Goal: Task Accomplishment & Management: Manage account settings

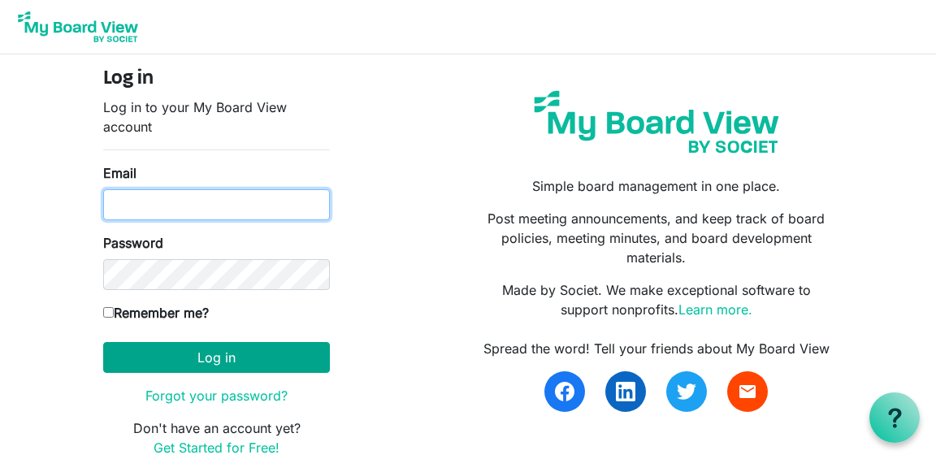
type input "[PERSON_NAME][EMAIL_ADDRESS][DOMAIN_NAME]"
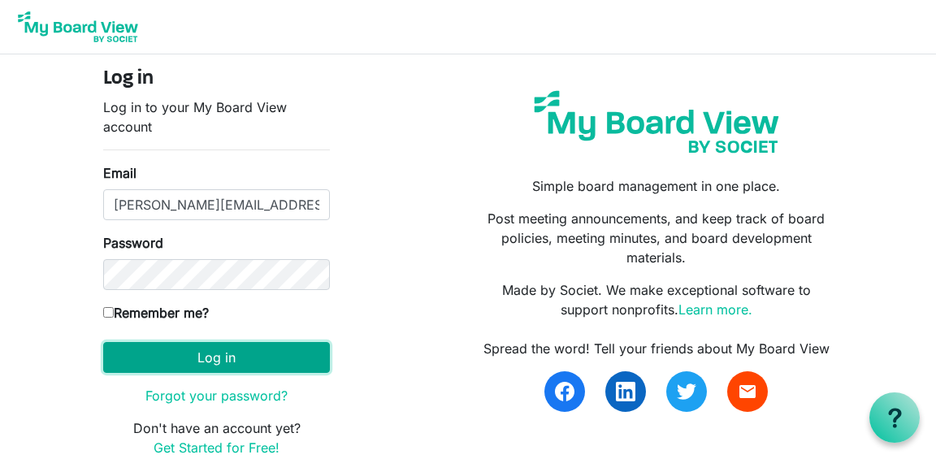
click at [236, 358] on button "Log in" at bounding box center [216, 357] width 227 height 31
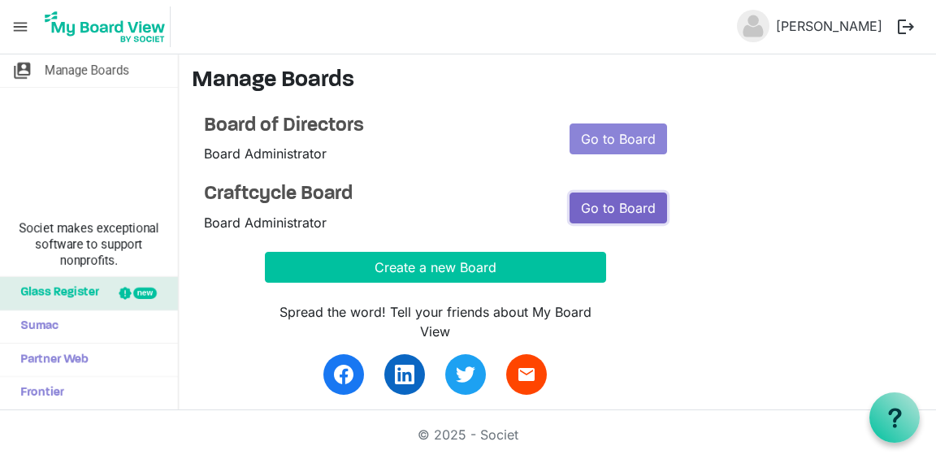
click at [618, 200] on link "Go to Board" at bounding box center [619, 208] width 98 height 31
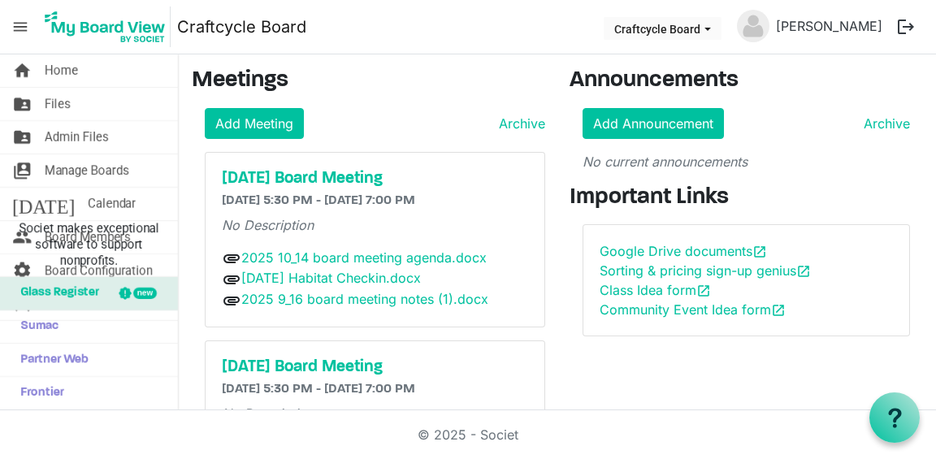
click at [24, 30] on span "menu" at bounding box center [20, 26] width 31 height 31
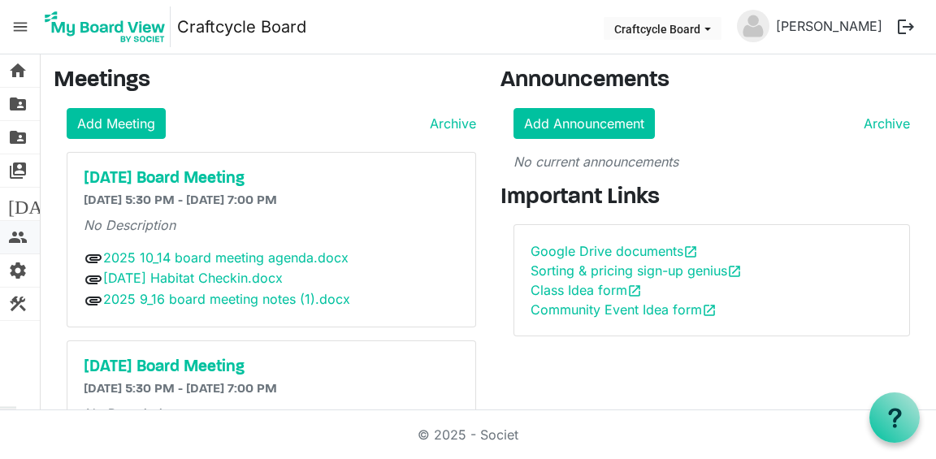
click at [18, 226] on span "people" at bounding box center [18, 237] width 20 height 33
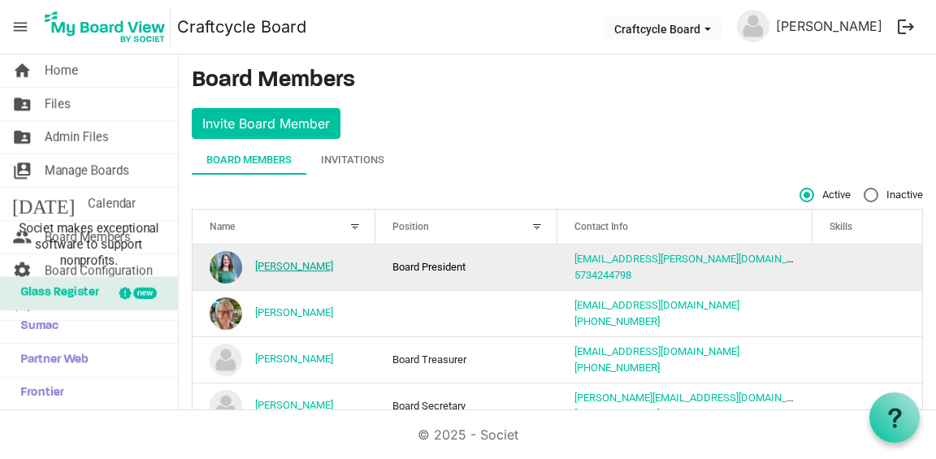
click at [332, 269] on link "Ashlee Christiansen" at bounding box center [294, 266] width 78 height 12
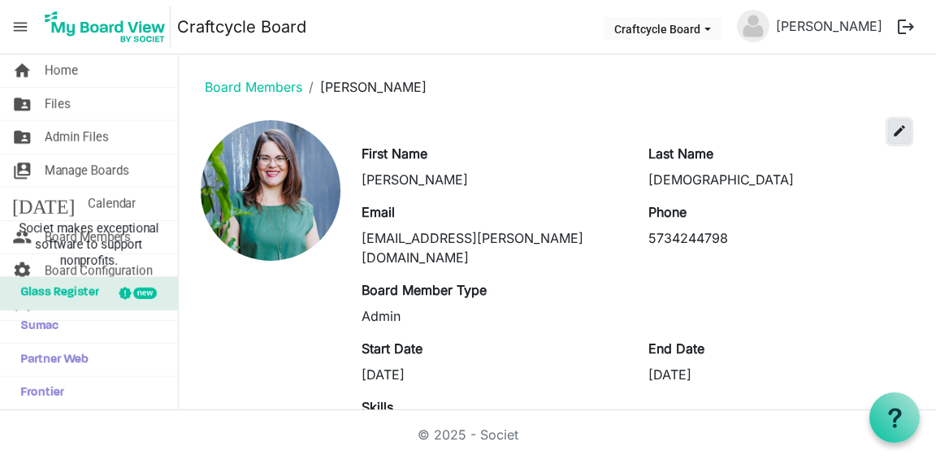
click at [898, 140] on button "edit" at bounding box center [899, 131] width 23 height 24
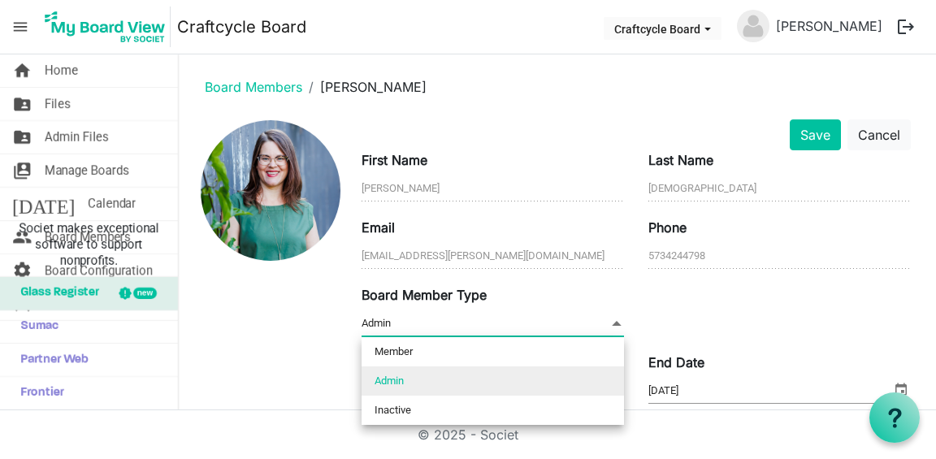
click at [562, 319] on span "Admin Admin" at bounding box center [493, 323] width 262 height 25
click at [701, 303] on div "Board Member Type Admin Admin" at bounding box center [636, 318] width 574 height 67
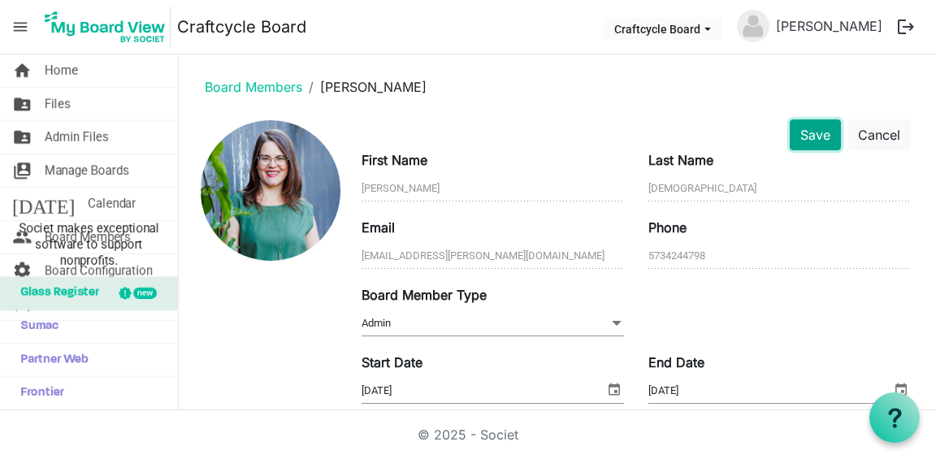
click at [811, 126] on button "Save" at bounding box center [815, 134] width 51 height 31
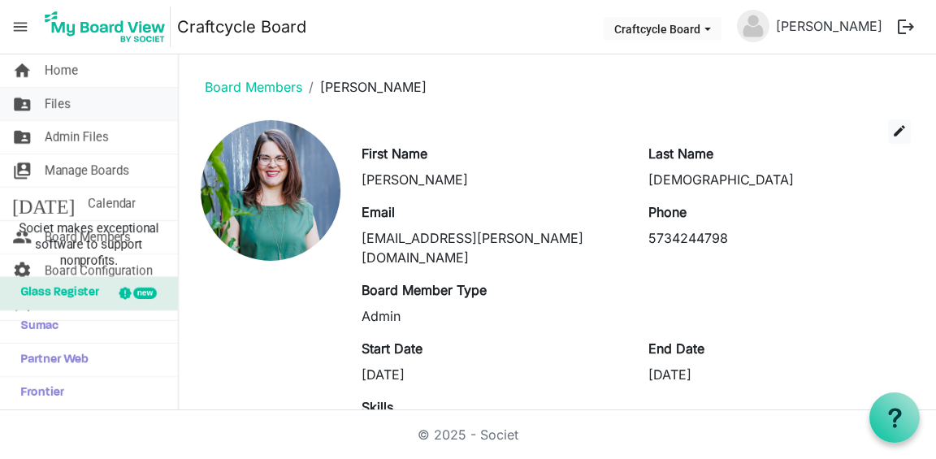
click at [63, 109] on span "Files" at bounding box center [58, 104] width 26 height 33
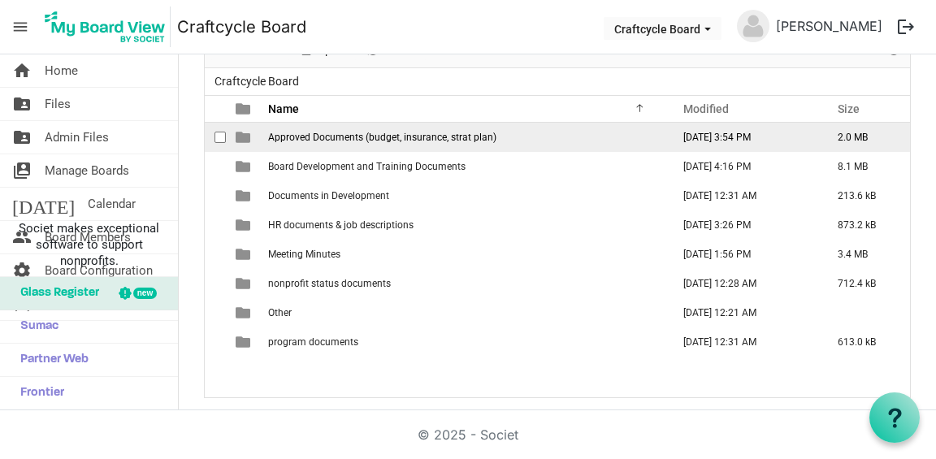
scroll to position [101, 0]
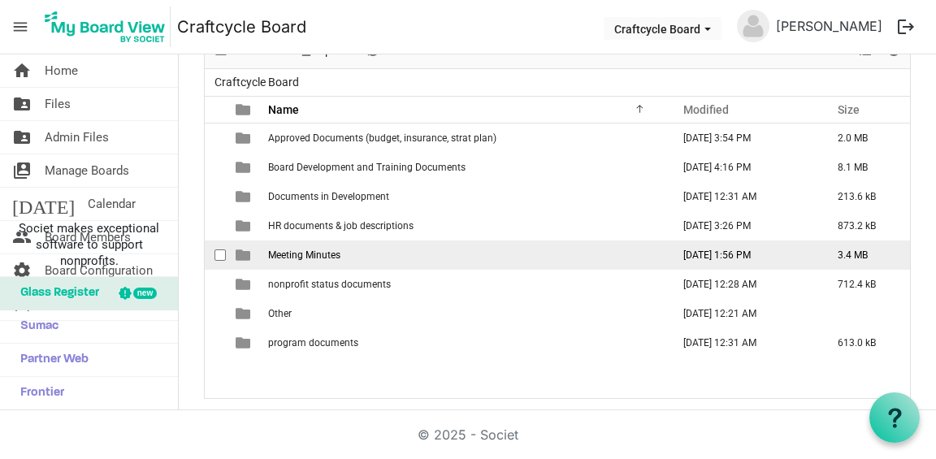
click at [317, 258] on span "Meeting Minutes" at bounding box center [304, 254] width 72 height 11
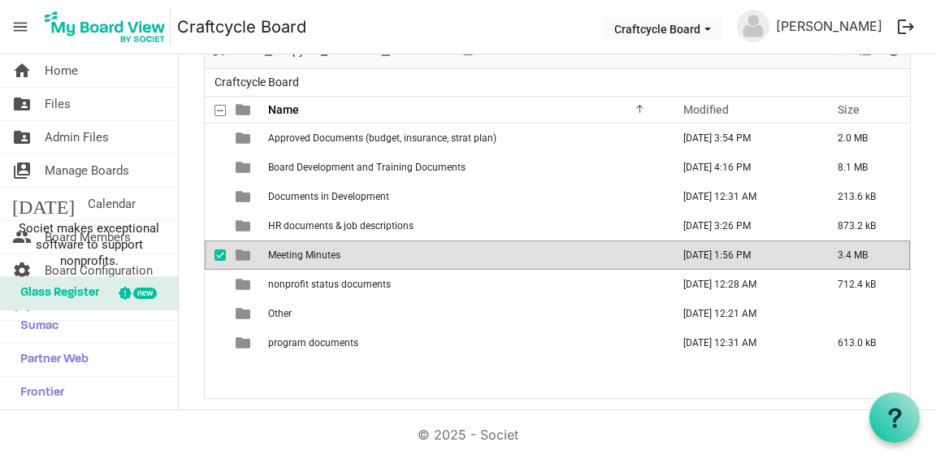
click at [317, 258] on span "Meeting Minutes" at bounding box center [304, 254] width 72 height 11
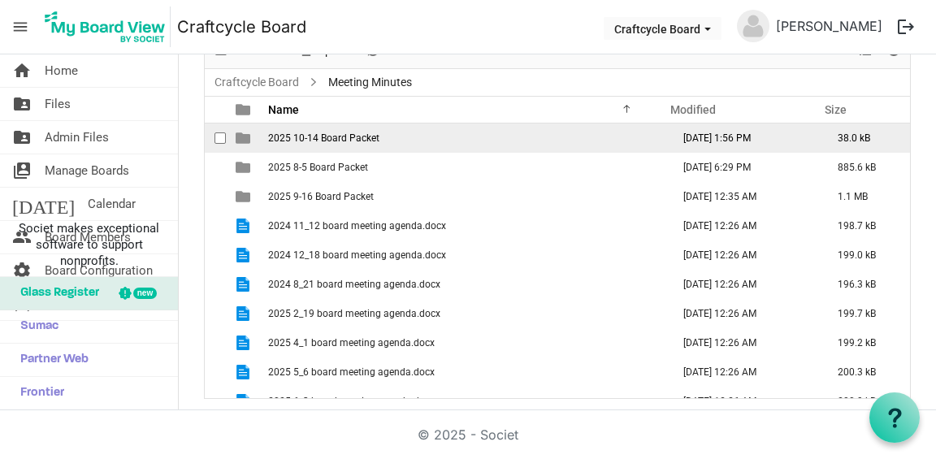
click at [356, 141] on span "2025 10-14 Board Packet" at bounding box center [323, 137] width 111 height 11
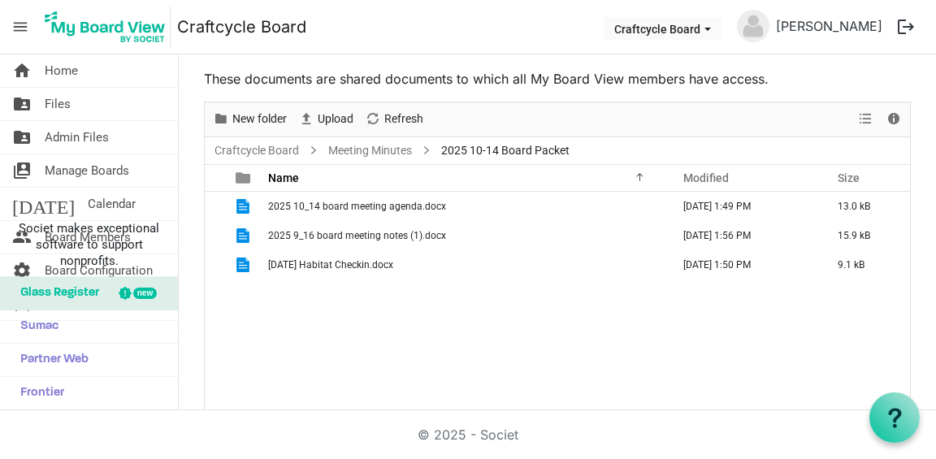
scroll to position [25, 0]
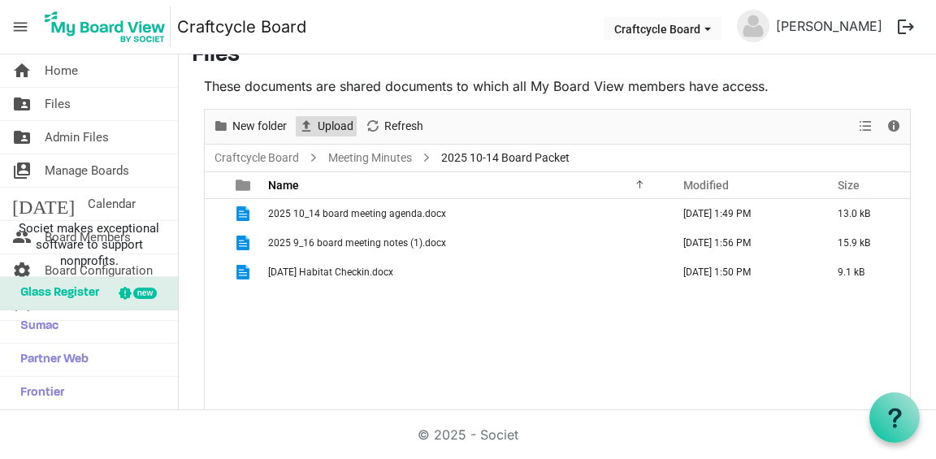
click at [325, 125] on span "Upload" at bounding box center [335, 126] width 39 height 20
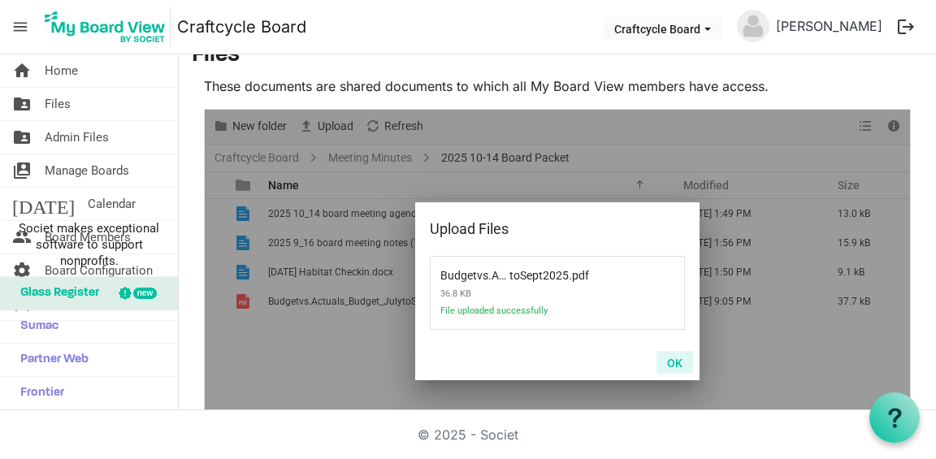
click at [670, 368] on button "OK" at bounding box center [675, 362] width 37 height 23
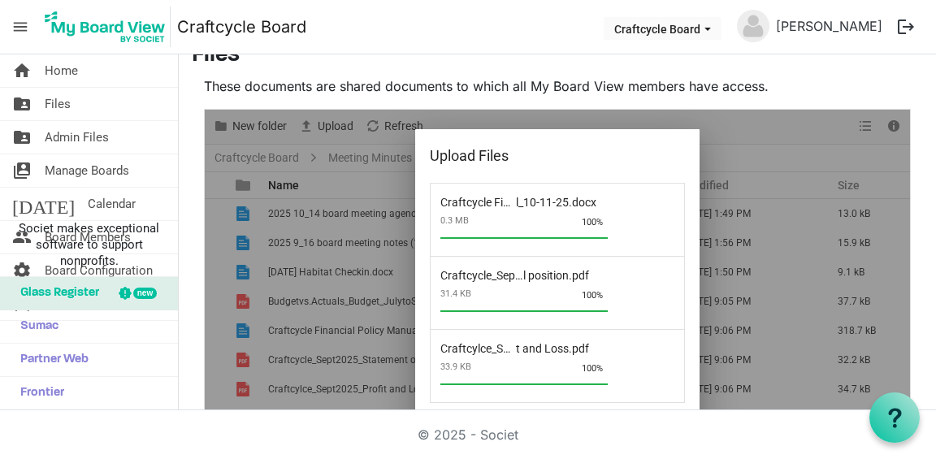
scroll to position [102, 0]
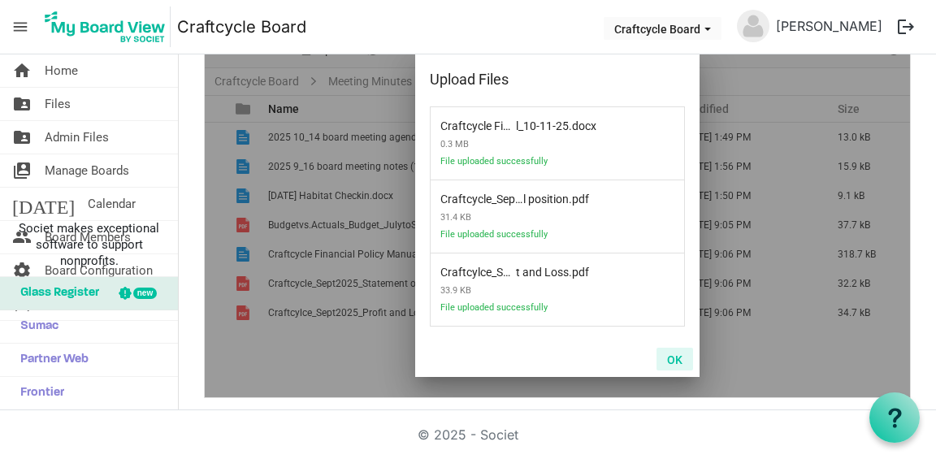
click at [680, 362] on button "OK" at bounding box center [675, 359] width 37 height 23
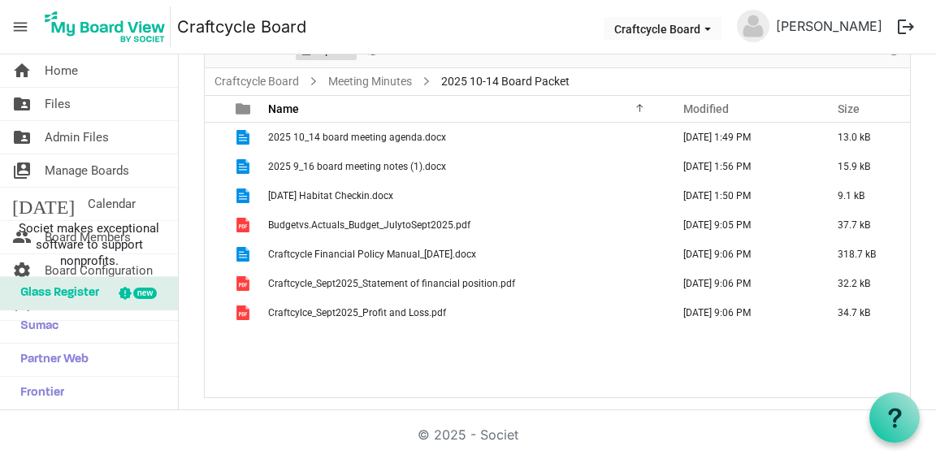
scroll to position [0, 0]
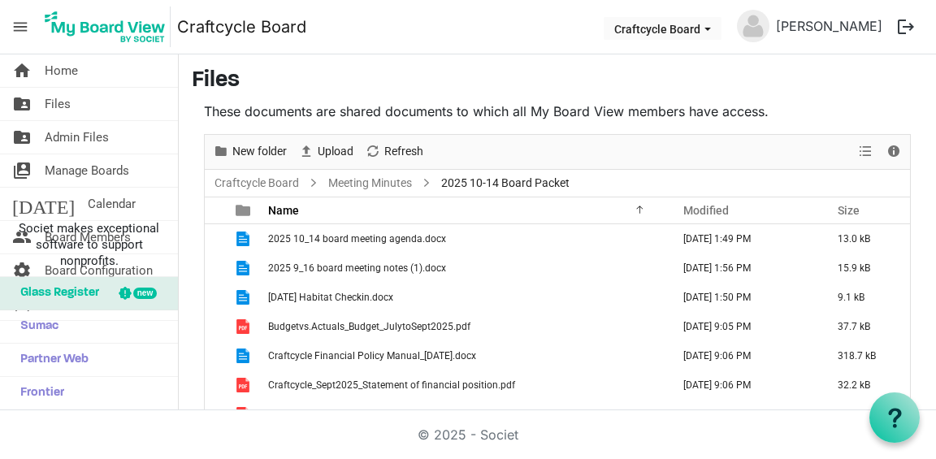
click at [644, 113] on p "These documents are shared documents to which all My Board View members have ac…" at bounding box center [557, 112] width 707 height 20
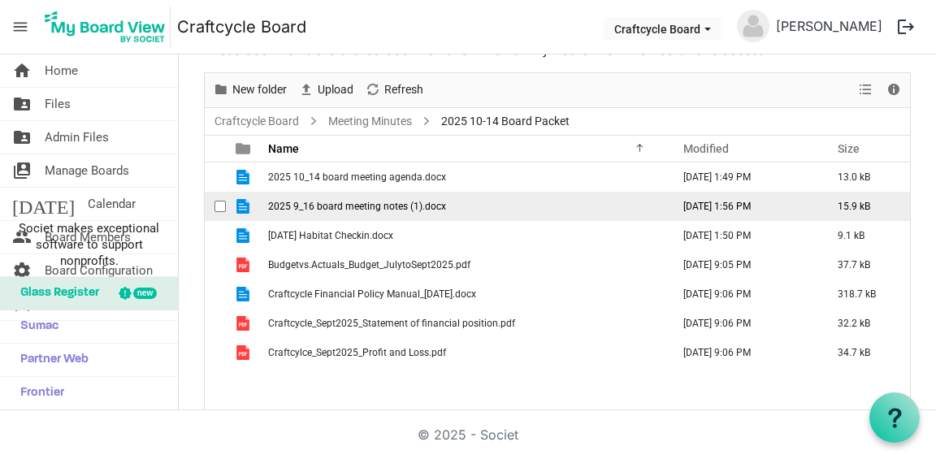
scroll to position [65, 0]
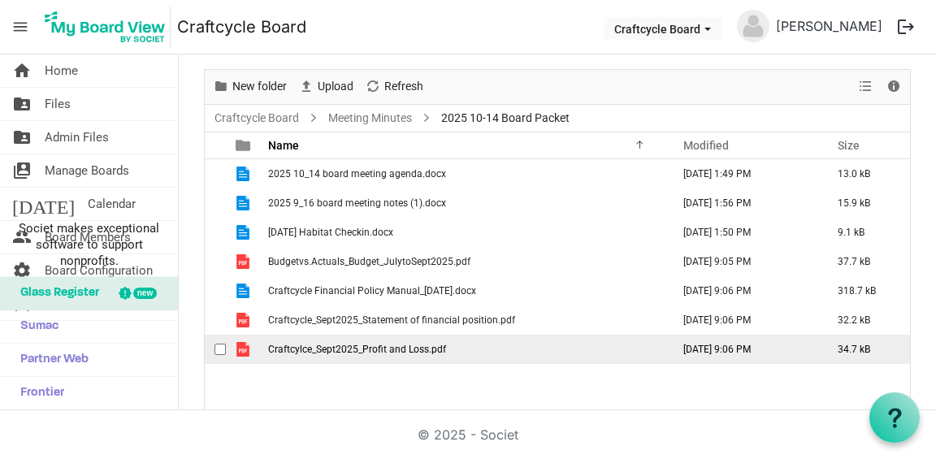
click at [395, 344] on span "Craftcylce_Sept2025_Profit and Loss.pdf" at bounding box center [357, 349] width 178 height 11
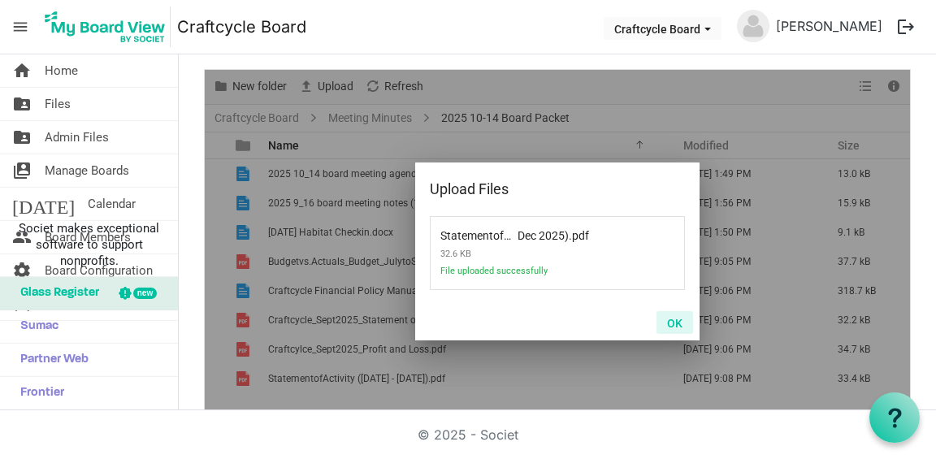
click at [677, 323] on button "OK" at bounding box center [675, 322] width 37 height 23
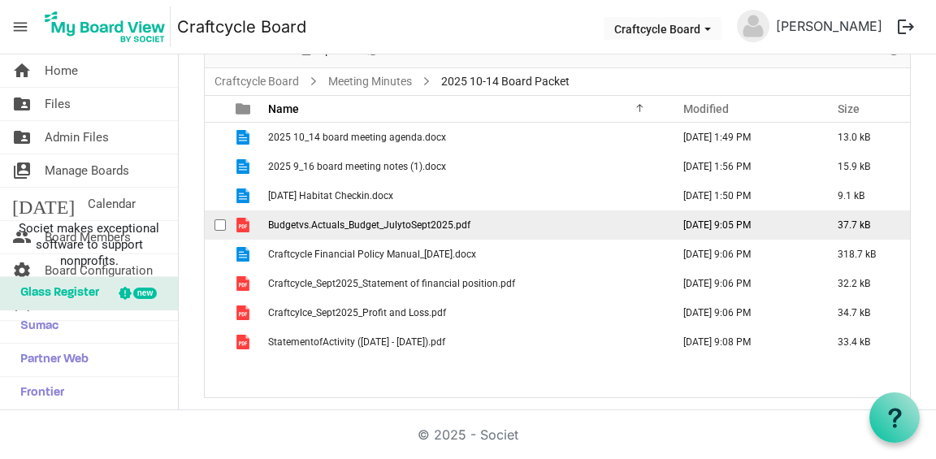
scroll to position [0, 0]
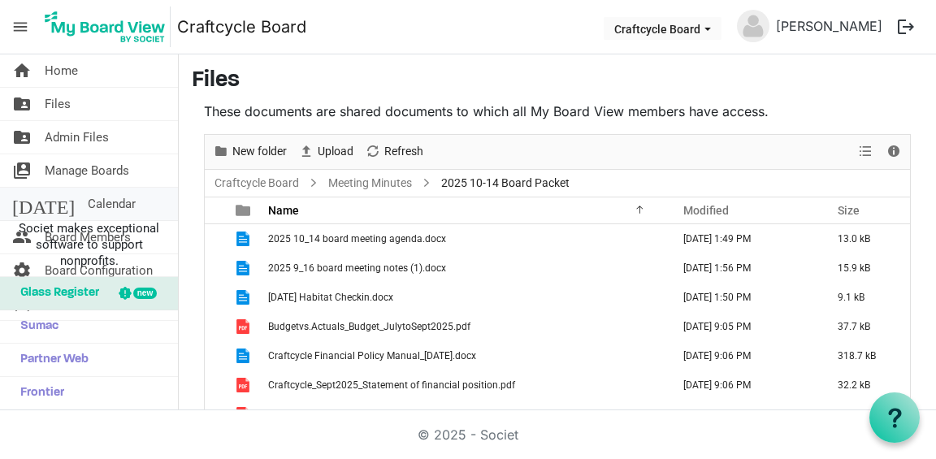
click at [88, 203] on span "Calendar" at bounding box center [112, 204] width 48 height 33
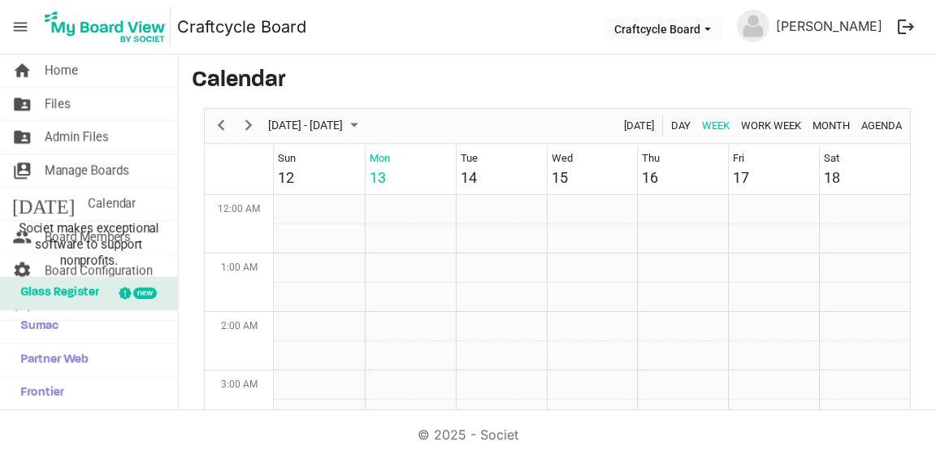
scroll to position [527, 0]
click at [75, 70] on span "Home" at bounding box center [61, 70] width 33 height 33
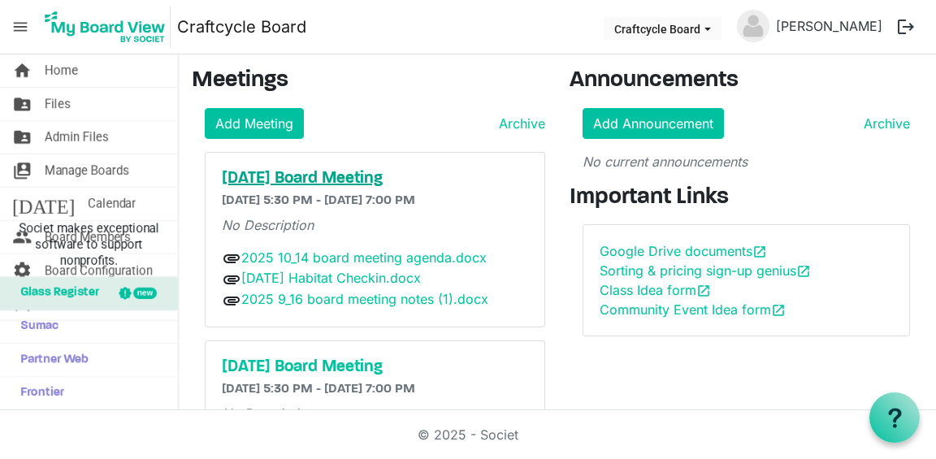
click at [350, 180] on h5 "[DATE] Board Meeting" at bounding box center [375, 179] width 306 height 20
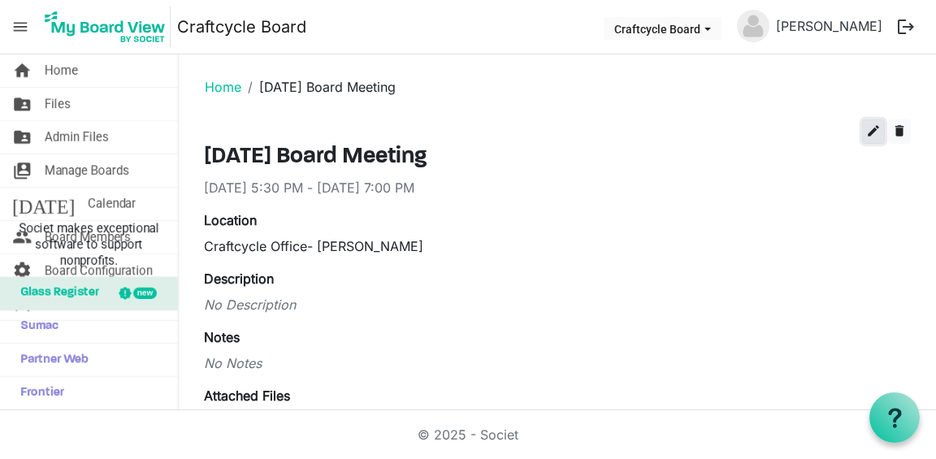
click at [869, 130] on span "edit" at bounding box center [873, 131] width 15 height 15
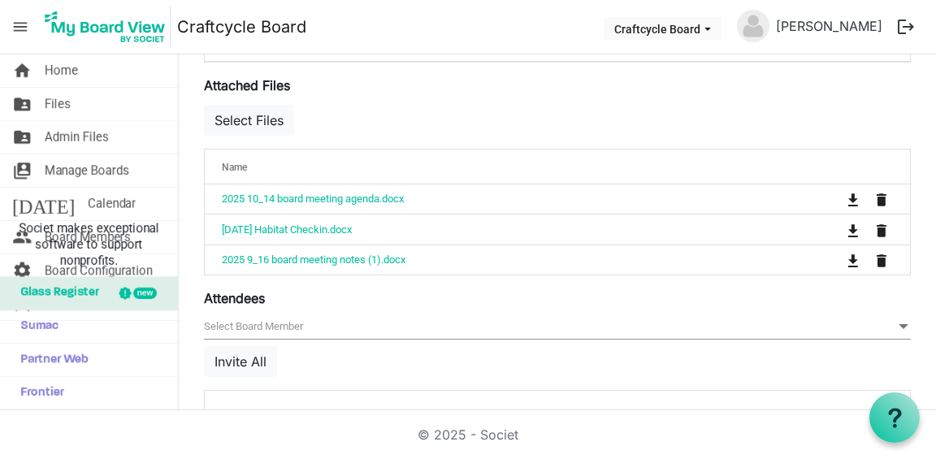
scroll to position [577, 0]
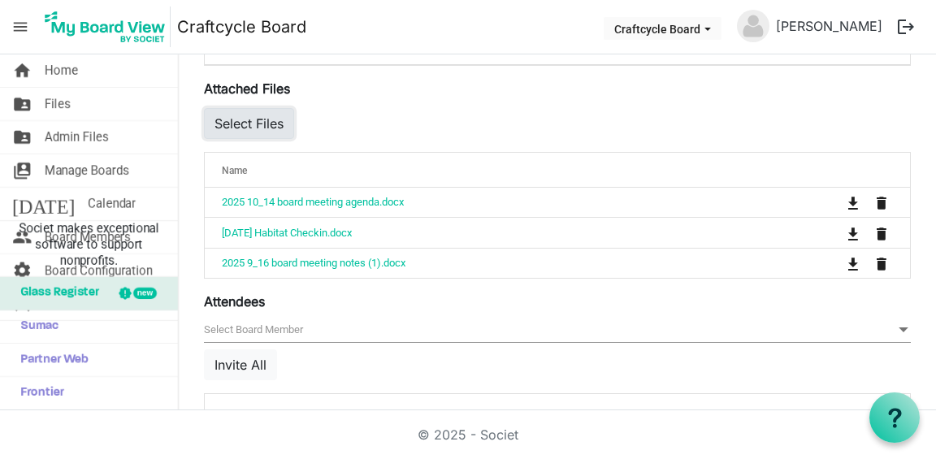
click at [254, 112] on button "Select Files" at bounding box center [249, 123] width 90 height 31
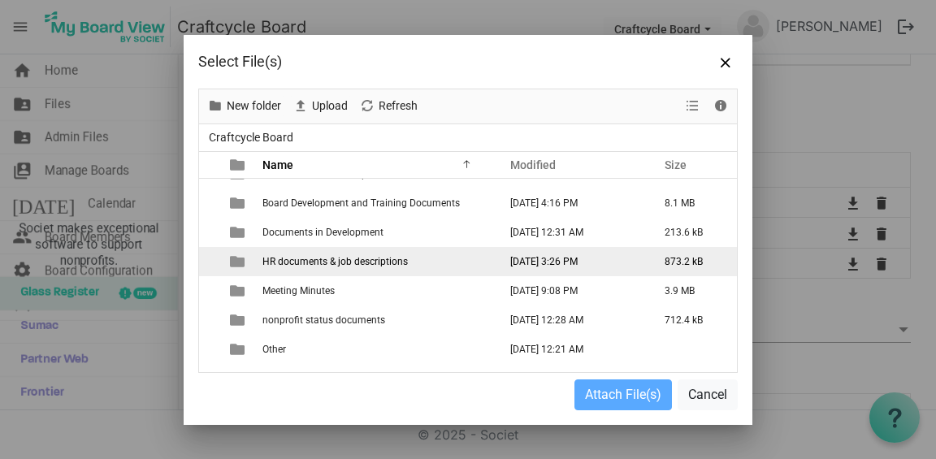
scroll to position [23, 0]
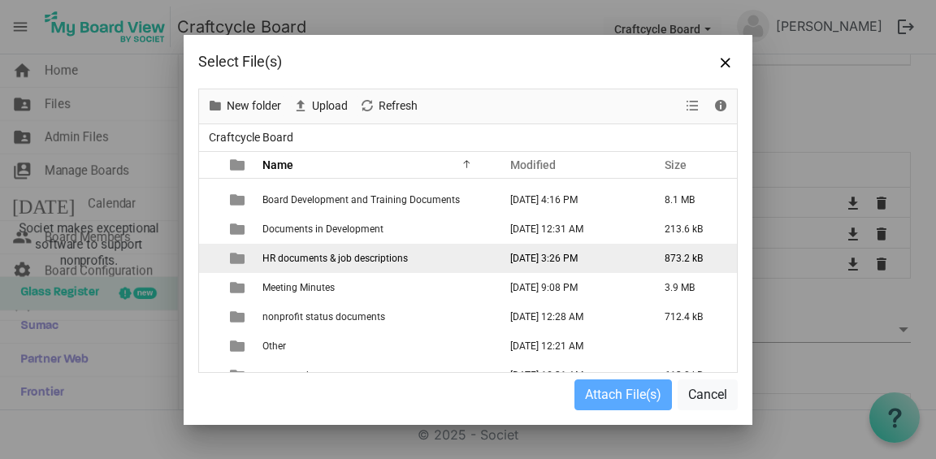
click at [305, 287] on span "Meeting Minutes" at bounding box center [298, 287] width 72 height 11
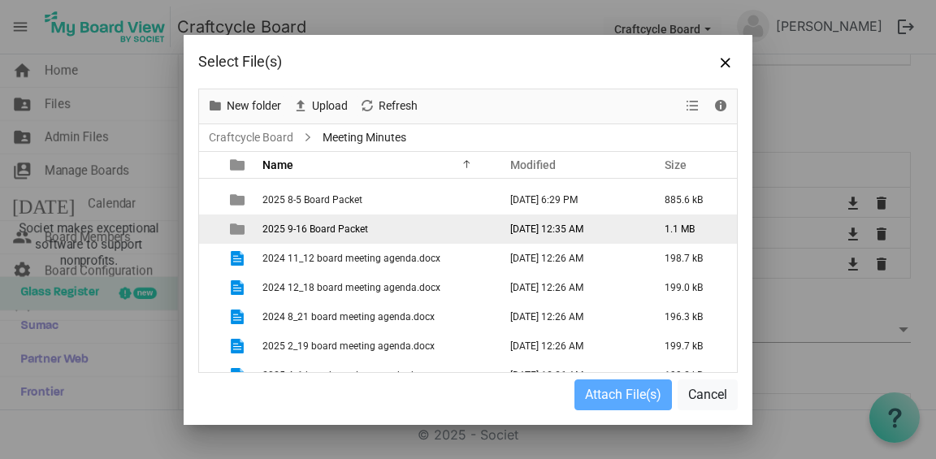
scroll to position [0, 0]
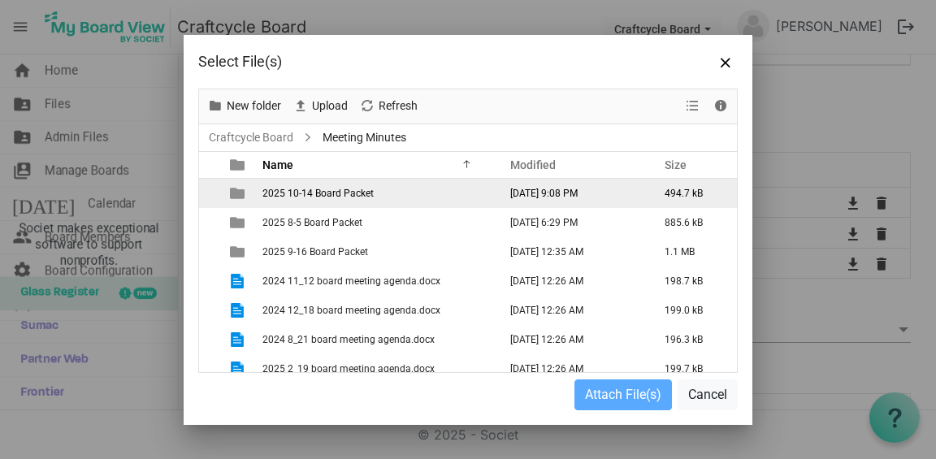
click at [326, 194] on span "2025 10-14 Board Packet" at bounding box center [317, 193] width 111 height 11
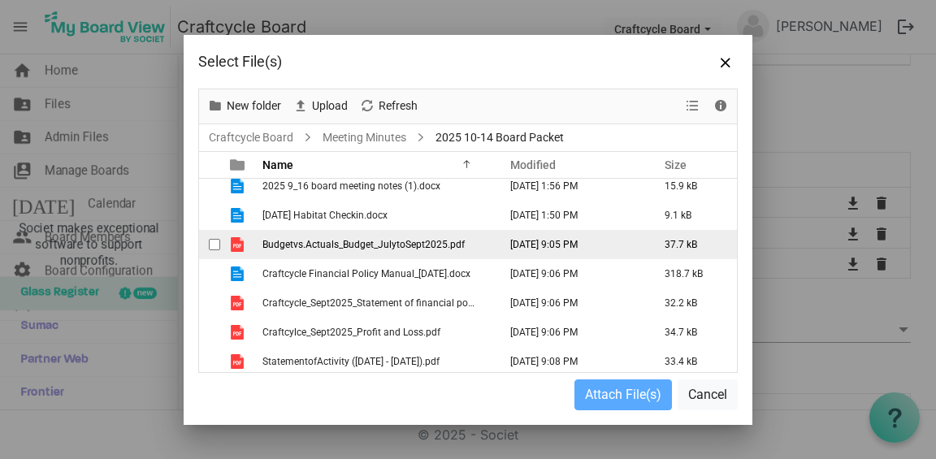
scroll to position [39, 0]
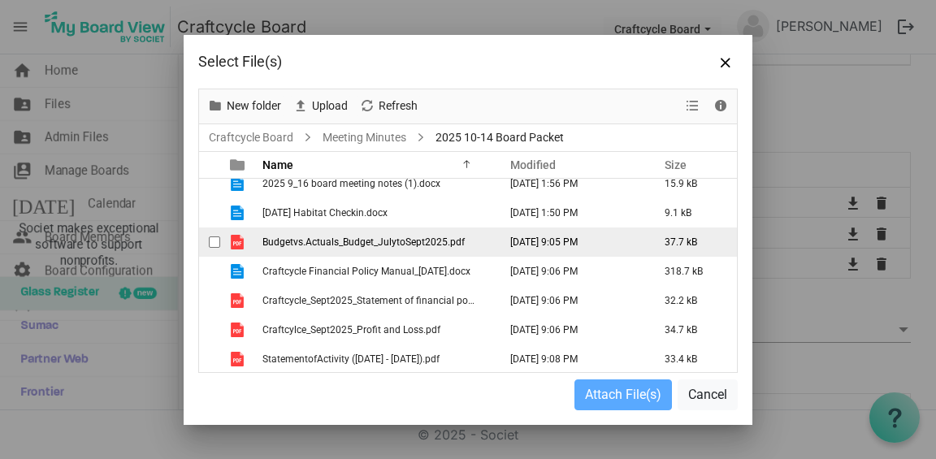
click at [215, 244] on span "checkbox" at bounding box center [214, 241] width 11 height 11
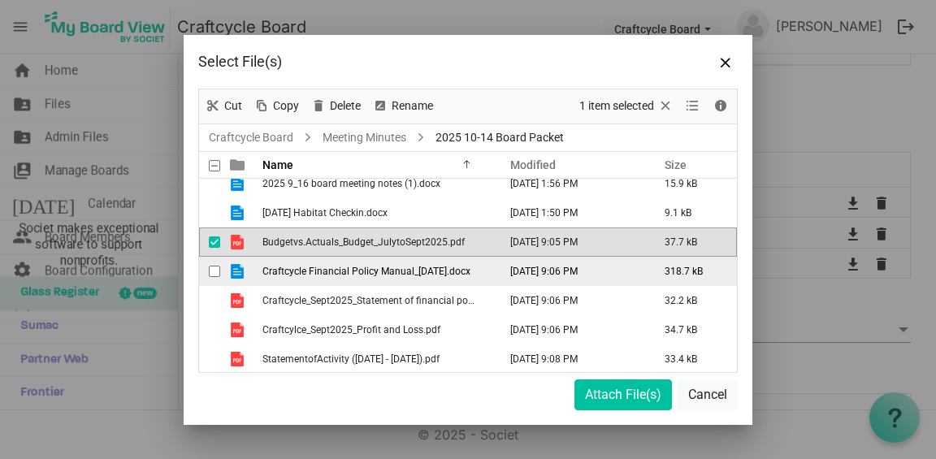
click at [215, 269] on span "checkbox" at bounding box center [214, 271] width 11 height 11
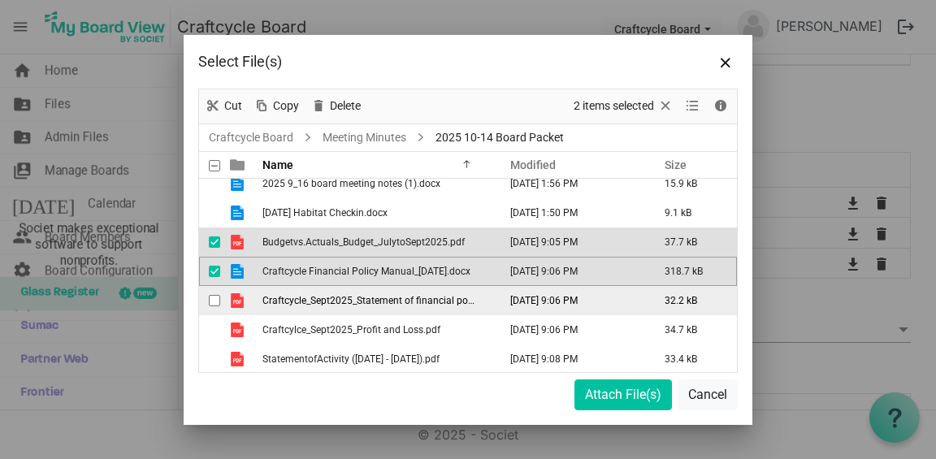
click at [215, 295] on span "checkbox" at bounding box center [214, 300] width 11 height 11
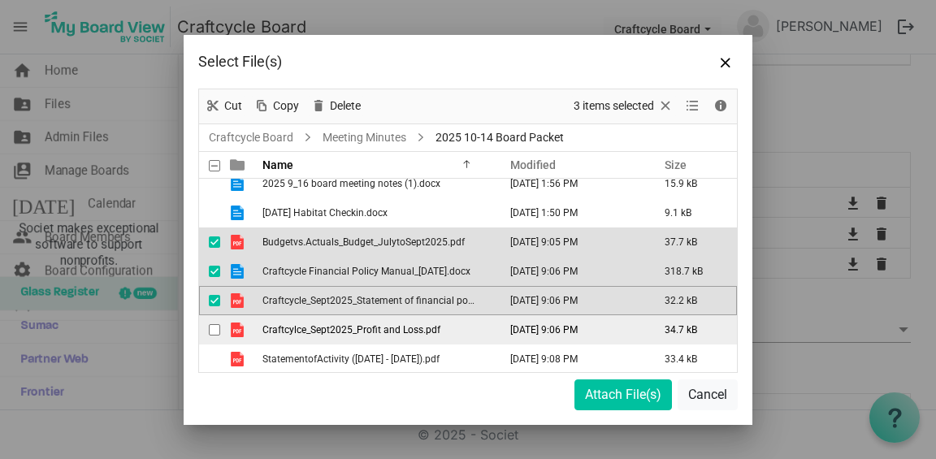
click at [216, 318] on td "checkbox" at bounding box center [209, 329] width 21 height 29
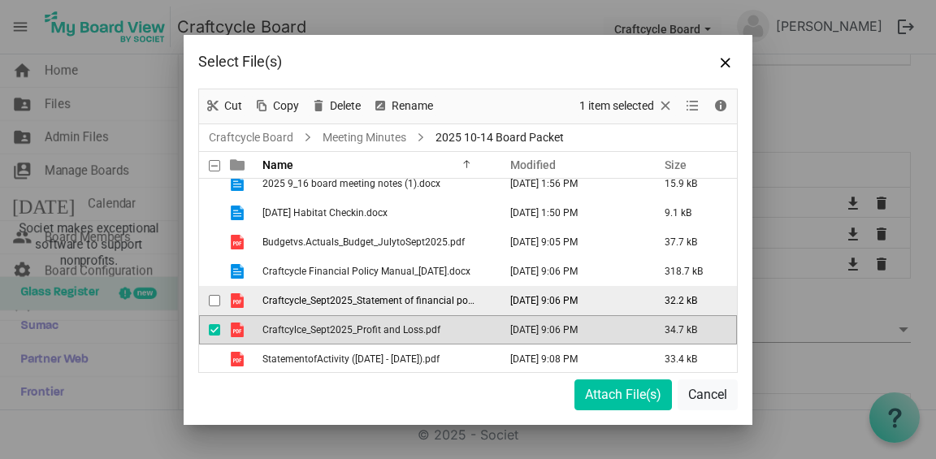
click at [214, 296] on span "checkbox" at bounding box center [214, 300] width 11 height 11
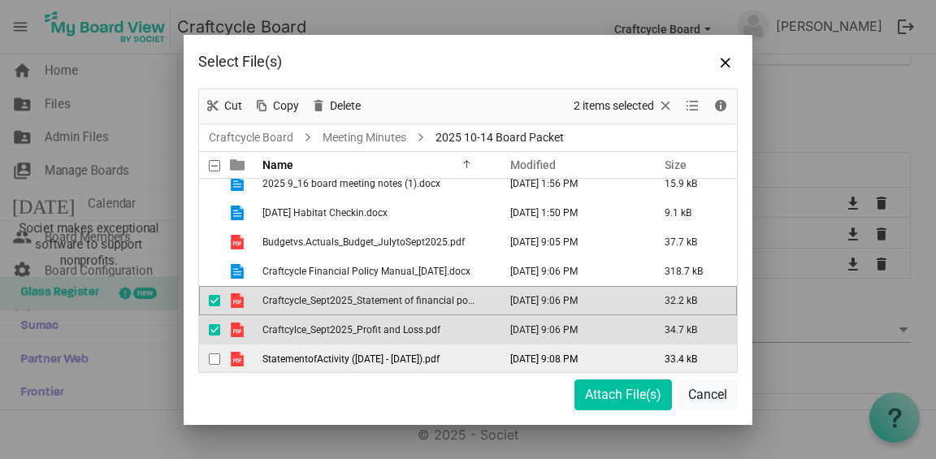
click at [215, 354] on span "checkbox" at bounding box center [214, 358] width 11 height 11
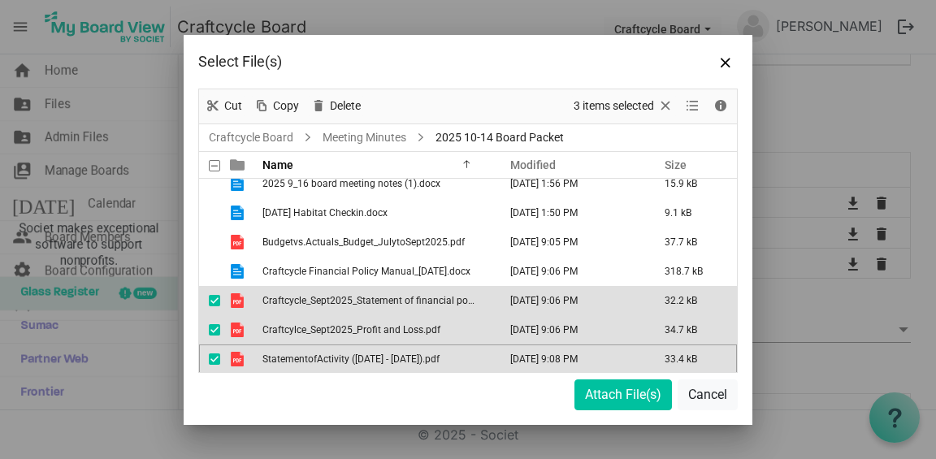
scroll to position [41, 0]
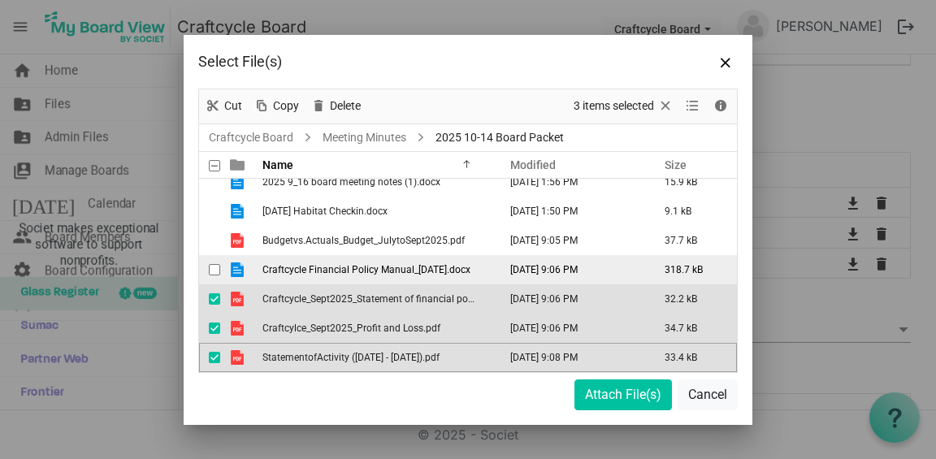
click at [215, 264] on span "checkbox" at bounding box center [214, 269] width 11 height 11
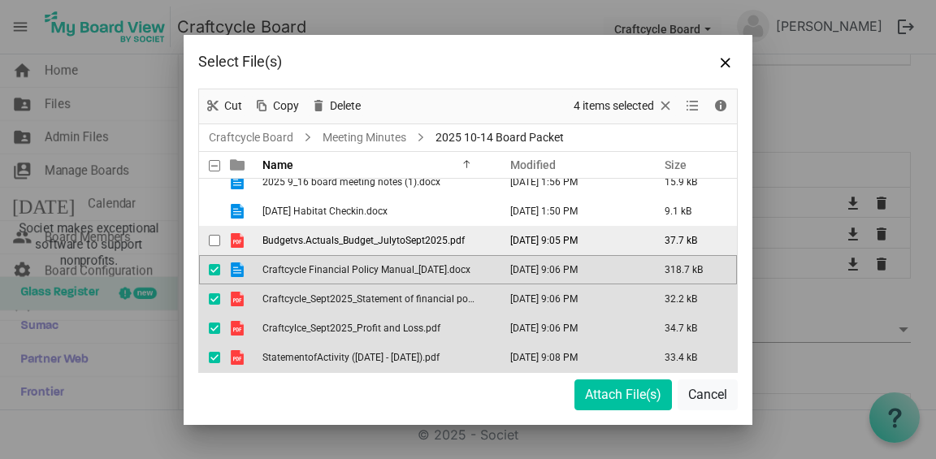
click at [214, 241] on span "checkbox" at bounding box center [214, 240] width 11 height 11
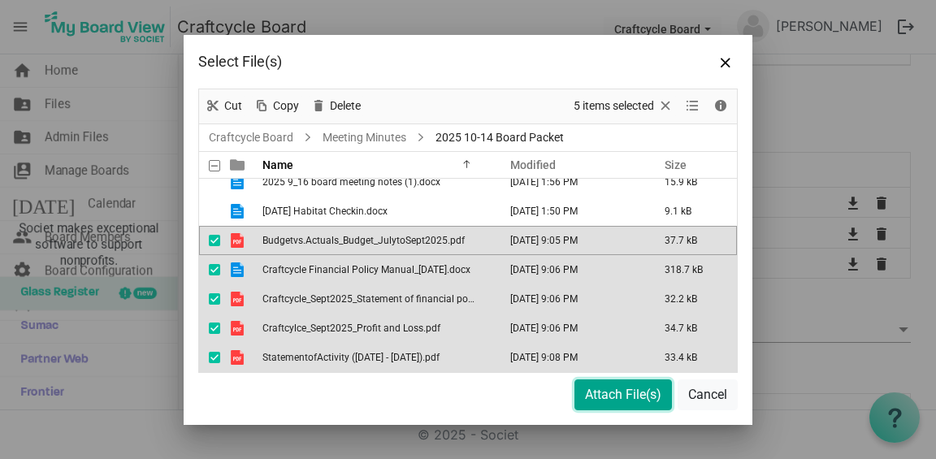
click at [639, 395] on button "Attach File(s)" at bounding box center [624, 395] width 98 height 31
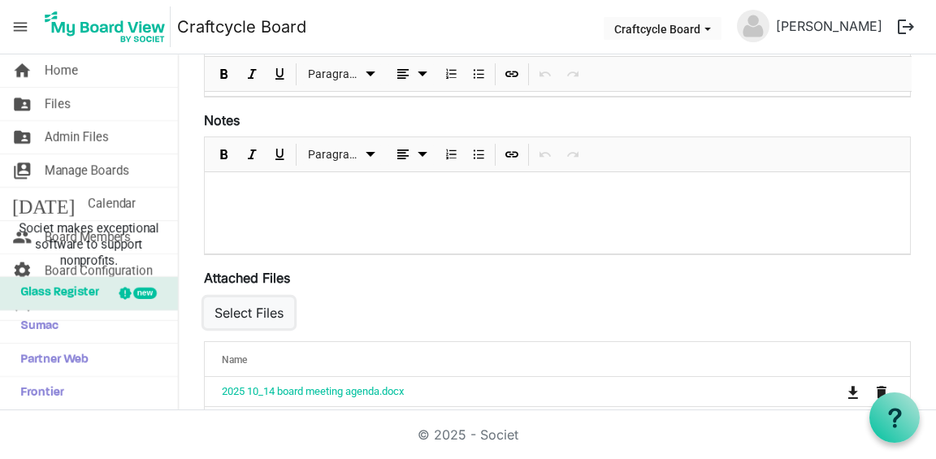
scroll to position [0, 0]
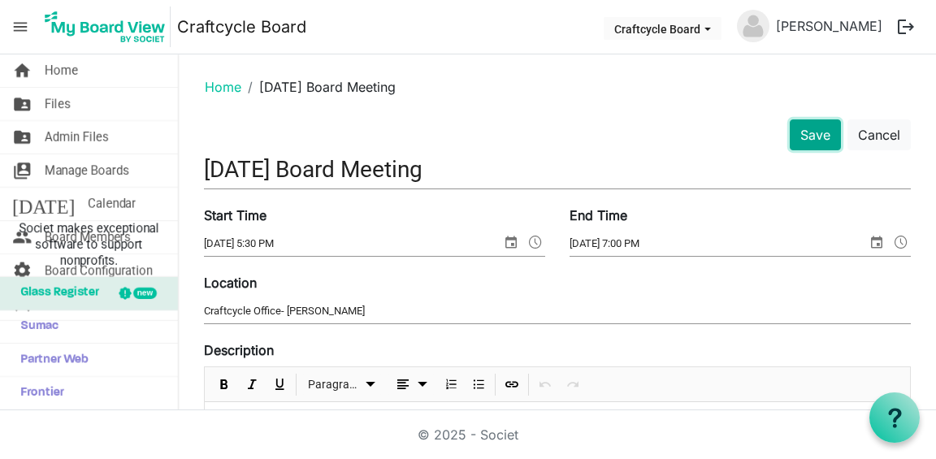
click at [804, 128] on button "Save" at bounding box center [815, 134] width 51 height 31
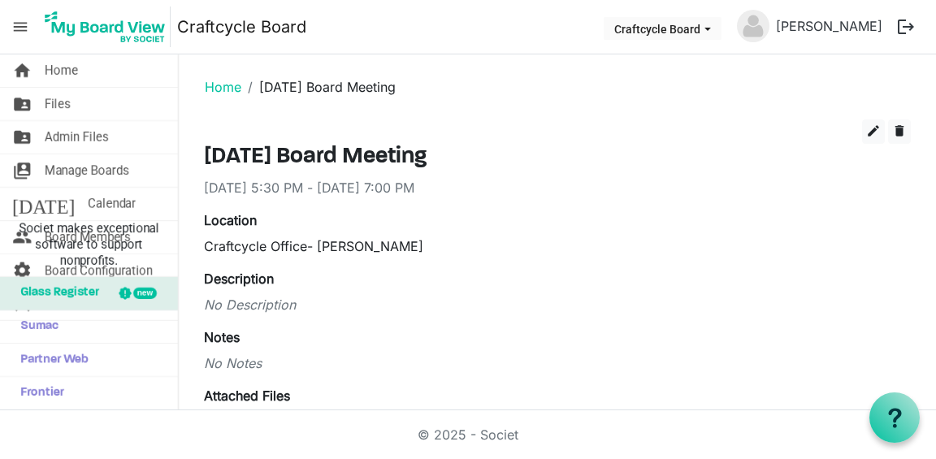
click at [28, 33] on span "menu" at bounding box center [20, 26] width 31 height 31
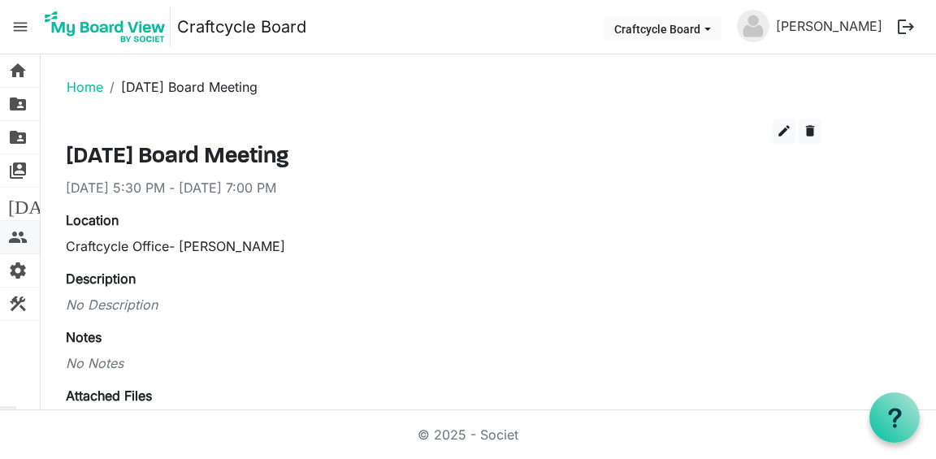
click at [21, 236] on span "people" at bounding box center [18, 237] width 20 height 33
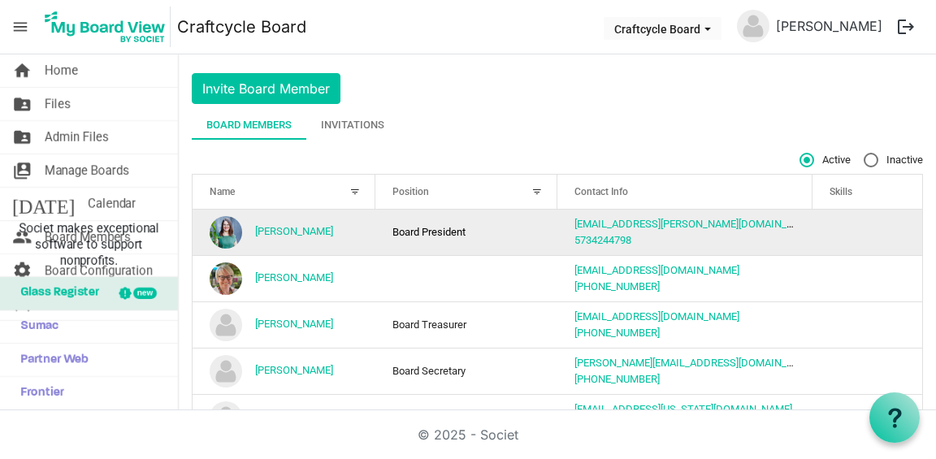
scroll to position [31, 0]
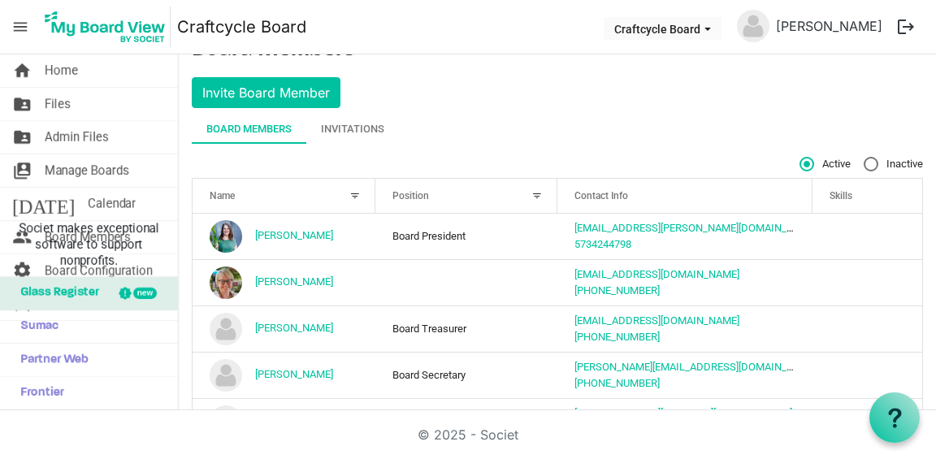
click at [359, 124] on div "Invitations" at bounding box center [352, 129] width 63 height 16
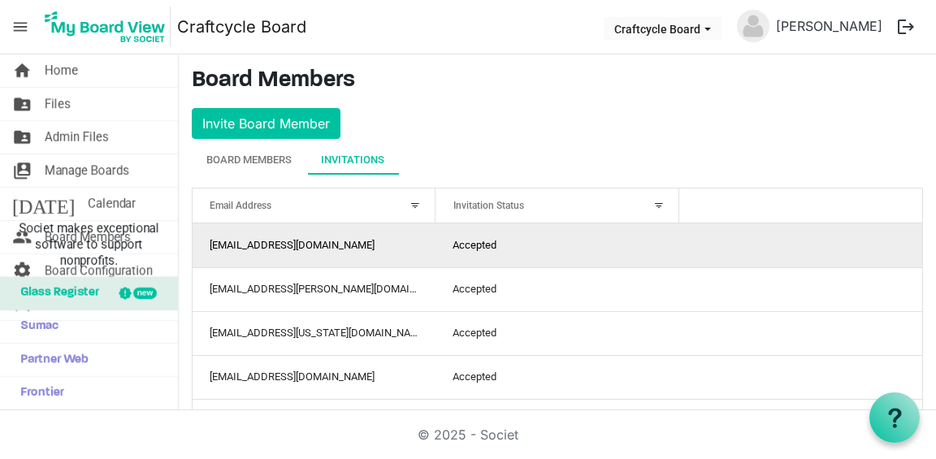
scroll to position [190, 0]
